Goal: Transaction & Acquisition: Register for event/course

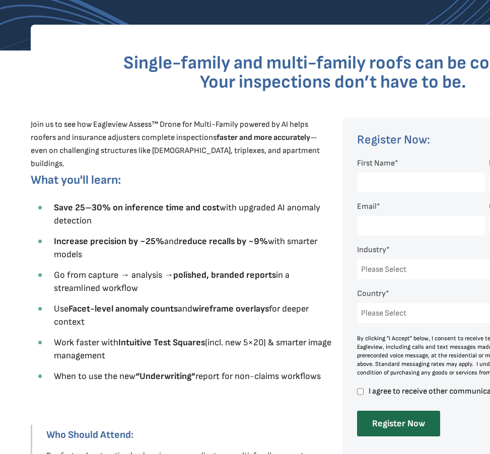
scroll to position [320, 0]
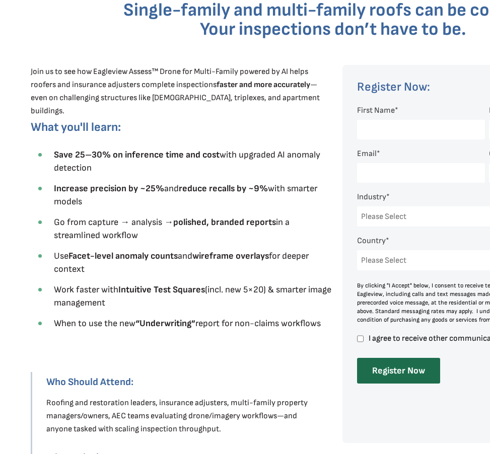
click at [361, 338] on input "I agree to receive other communications from [GEOGRAPHIC_DATA]." at bounding box center [360, 338] width 7 height 9
checkbox input "true"
click at [374, 133] on input "First Name *" at bounding box center [421, 130] width 128 height 20
type input "[PERSON_NAME]"
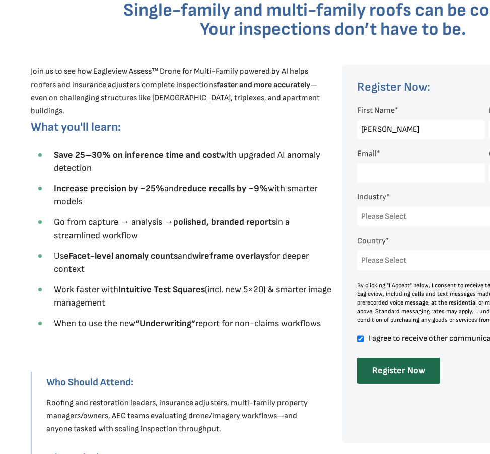
type input "[EMAIL_ADDRESS][PERSON_NAME][DOMAIN_NAME]"
type input "Above All Roofing"
select select "[GEOGRAPHIC_DATA]"
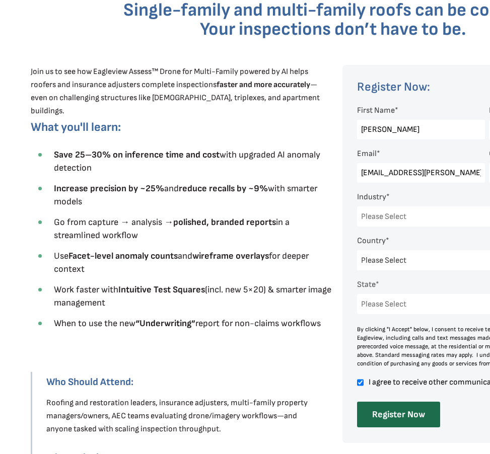
select select "[US_STATE]"
click at [401, 216] on select "Please Select Architects & Engineering Construction Electric/Gas Utilities Gove…" at bounding box center [484, 217] width 255 height 20
select select "Construction"
click at [357, 208] on select "Please Select Architects & Engineering Construction Electric/Gas Utilities Gove…" at bounding box center [484, 217] width 255 height 20
click at [387, 416] on input "Register Now" at bounding box center [398, 415] width 83 height 26
